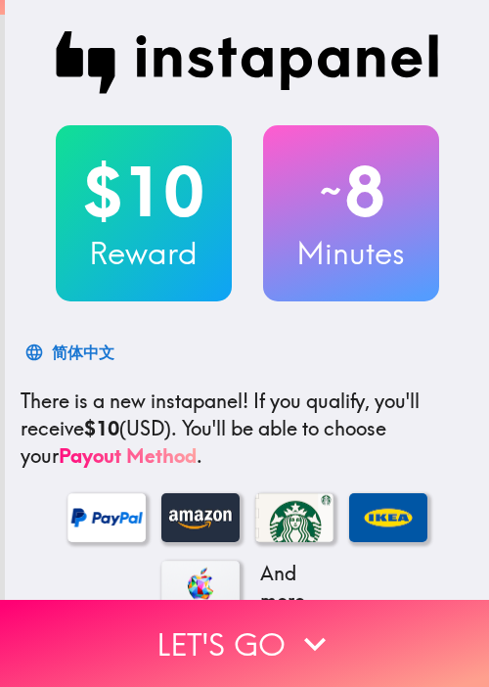
drag, startPoint x: 105, startPoint y: 65, endPoint x: 112, endPoint y: 56, distance: 11.8
click at [105, 65] on img at bounding box center [247, 62] width 383 height 63
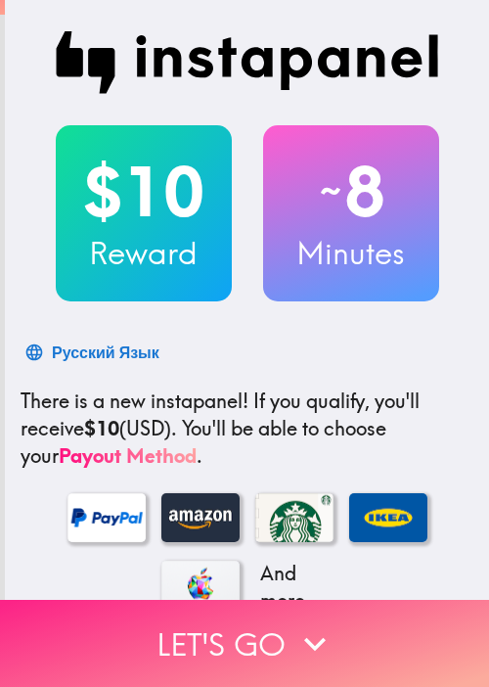
drag, startPoint x: 296, startPoint y: 666, endPoint x: 297, endPoint y: 644, distance: 22.5
click at [297, 666] on button "Let's go" at bounding box center [244, 642] width 489 height 87
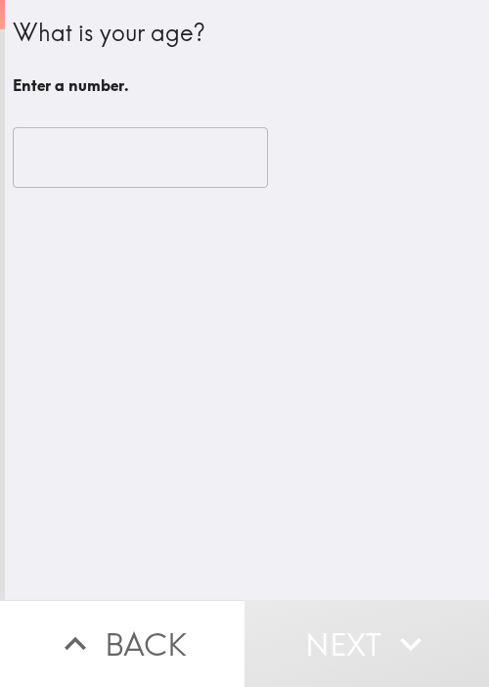
drag, startPoint x: 63, startPoint y: 421, endPoint x: 84, endPoint y: 387, distance: 39.6
click at [64, 421] on div "What is your age? Enter a number. ​" at bounding box center [247, 299] width 484 height 599
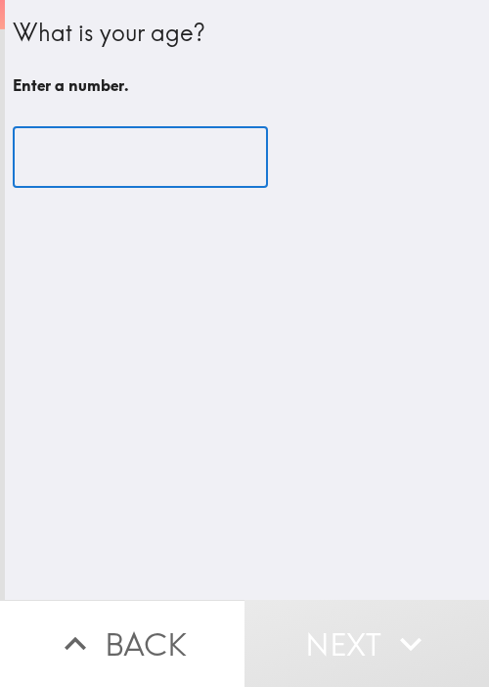
click at [145, 150] on input "number" at bounding box center [140, 157] width 255 height 61
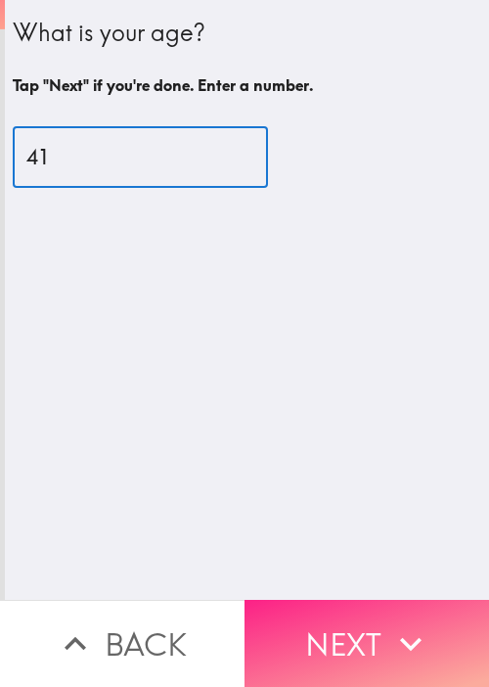
type input "41"
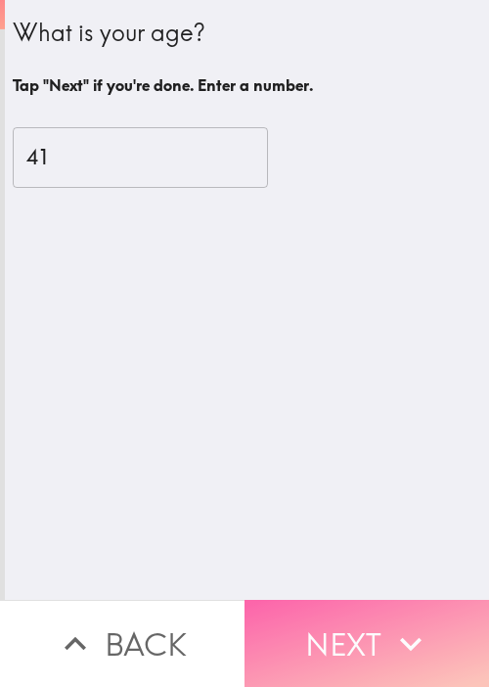
click at [398, 599] on button "Next" at bounding box center [366, 642] width 244 height 87
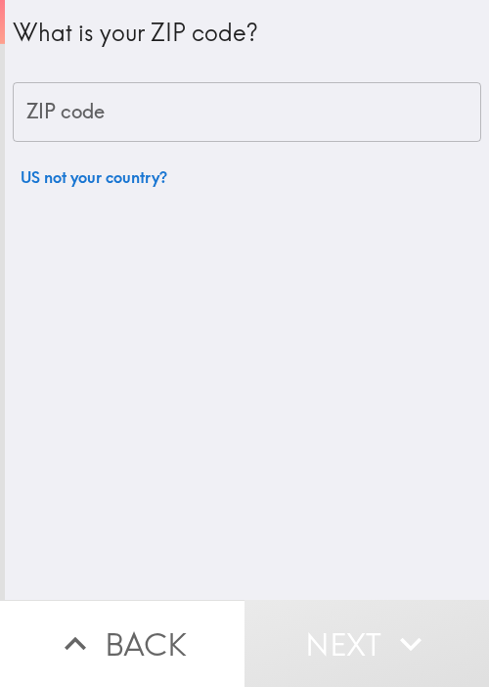
click at [82, 360] on div "What is your ZIP code? ZIP code ZIP code US not your country?" at bounding box center [247, 299] width 484 height 599
click at [215, 114] on input "ZIP code" at bounding box center [247, 112] width 468 height 61
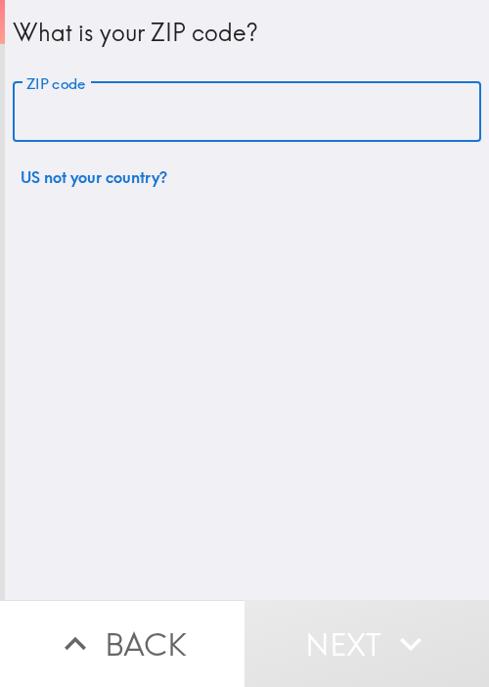
paste input "11236"
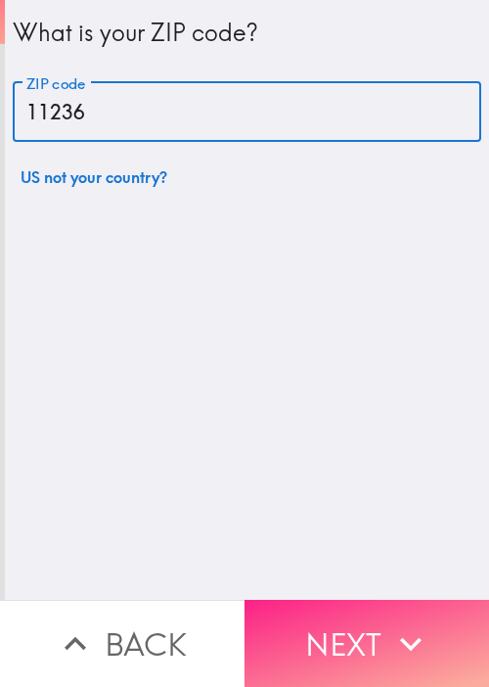
type input "11236"
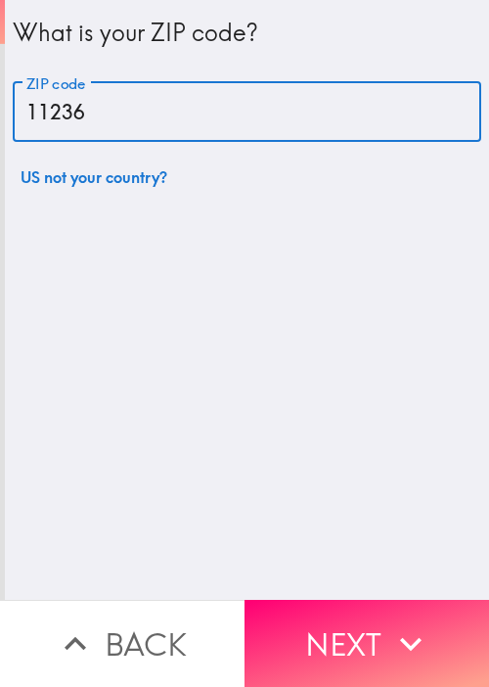
drag, startPoint x: 345, startPoint y: 615, endPoint x: 344, endPoint y: 605, distance: 9.8
click at [345, 615] on button "Next" at bounding box center [366, 642] width 244 height 87
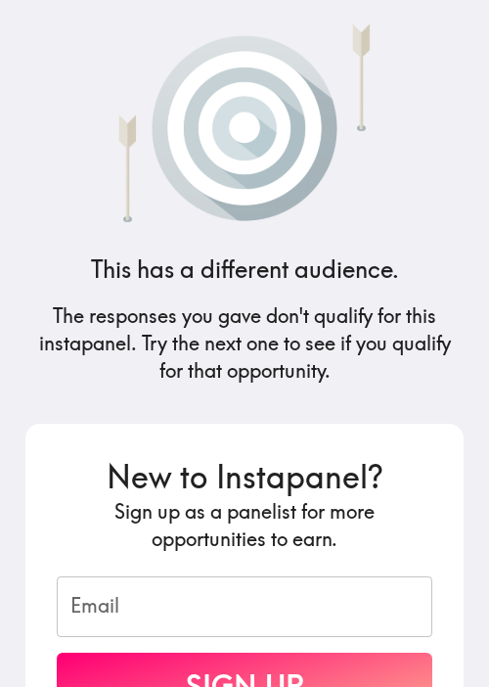
click at [197, 294] on div "This has a different audience. The responses you gave don't qualify for this in…" at bounding box center [244, 343] width 469 height 687
